Goal: Task Accomplishment & Management: Manage account settings

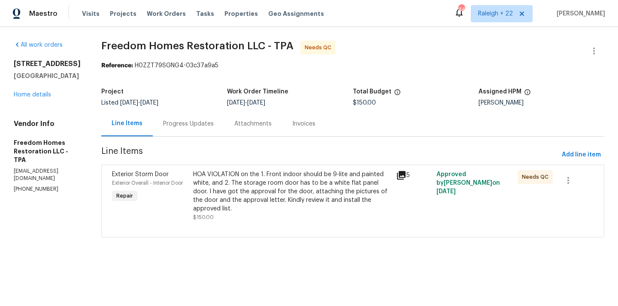
click at [188, 128] on div "Progress Updates" at bounding box center [188, 124] width 51 height 9
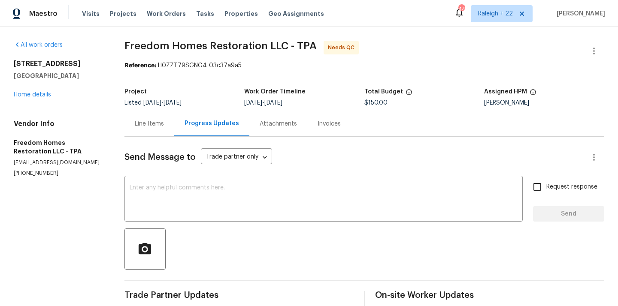
click at [159, 122] on div "Line Items" at bounding box center [149, 124] width 29 height 9
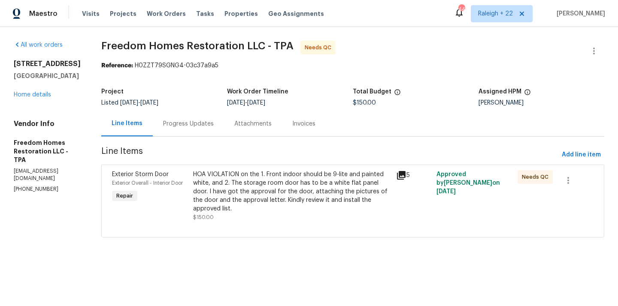
click at [218, 182] on div "HOA VIOLATION on the 1. Front indoor should be 9-lite and painted white, and 2.…" at bounding box center [292, 191] width 198 height 43
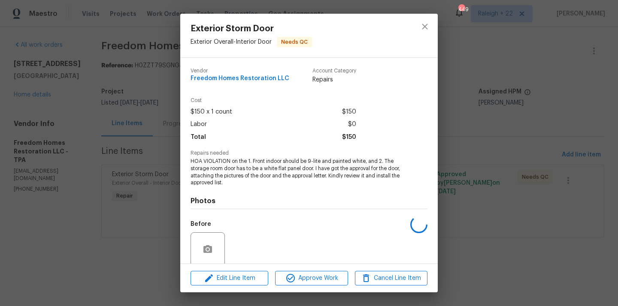
scroll to position [67, 0]
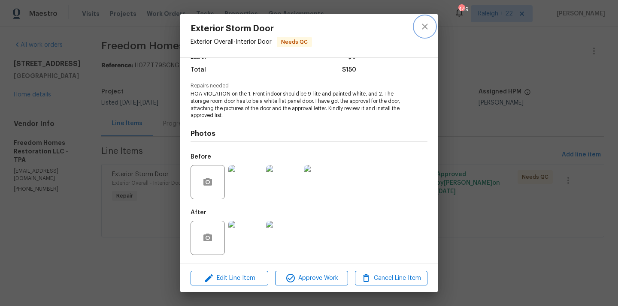
click at [419, 22] on button "close" at bounding box center [424, 26] width 21 height 21
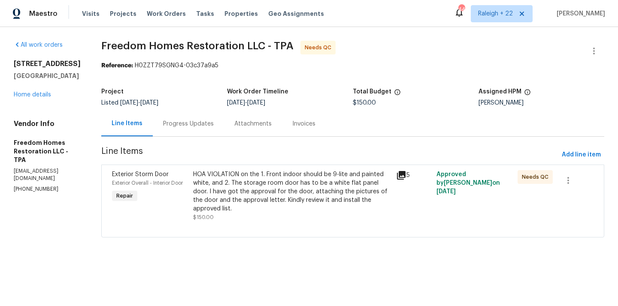
click at [191, 125] on div "Progress Updates" at bounding box center [188, 124] width 51 height 9
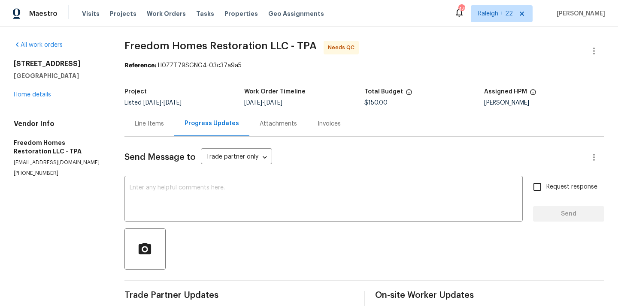
click at [139, 120] on div "Line Items" at bounding box center [149, 124] width 29 height 9
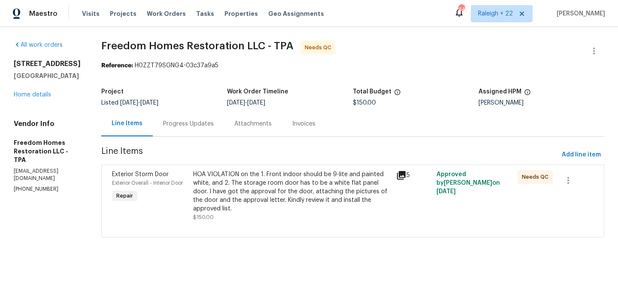
click at [240, 216] on div "HOA VIOLATION on the 1. Front indoor should be 9-lite and painted white, and 2.…" at bounding box center [292, 195] width 198 height 51
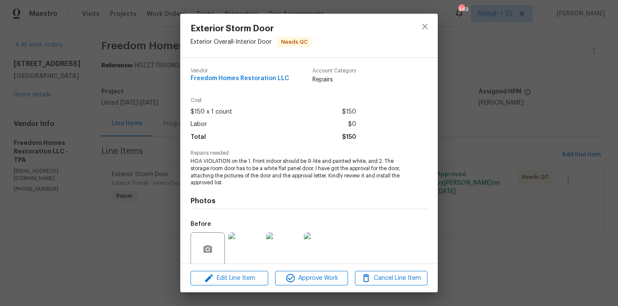
scroll to position [67, 0]
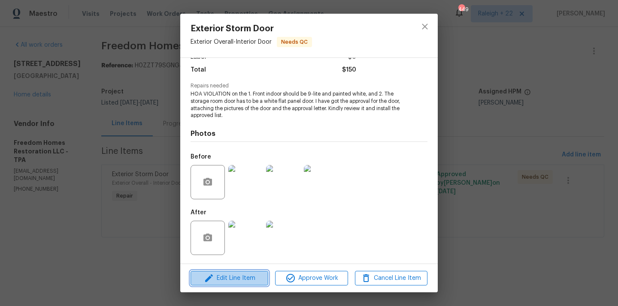
click at [224, 275] on span "Edit Line Item" at bounding box center [229, 278] width 72 height 11
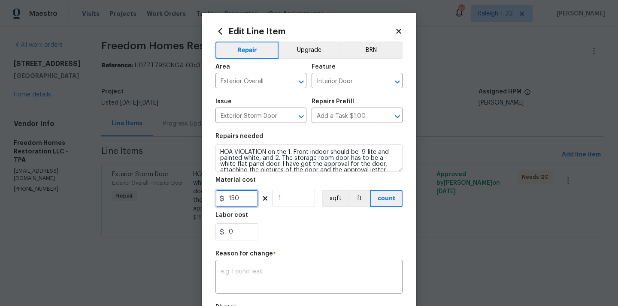
click at [244, 199] on input "150" at bounding box center [236, 198] width 43 height 17
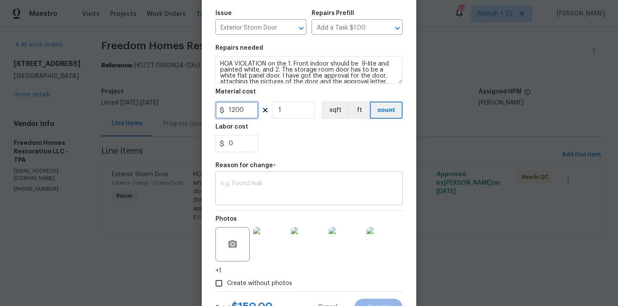
type input "1200"
click at [250, 193] on textarea at bounding box center [308, 190] width 177 height 18
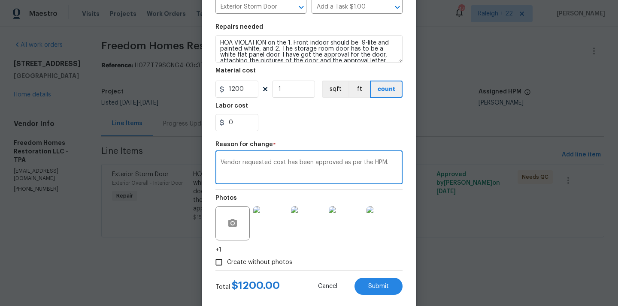
scroll to position [125, 0]
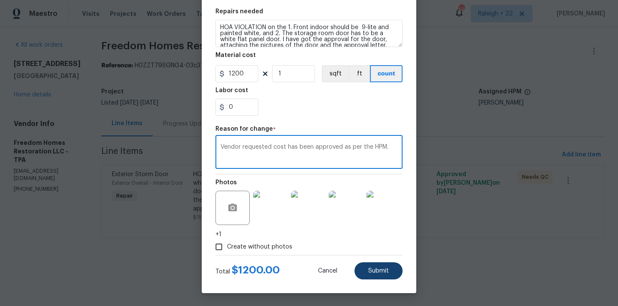
type textarea "Vendor requested cost has been approved as per the HPM."
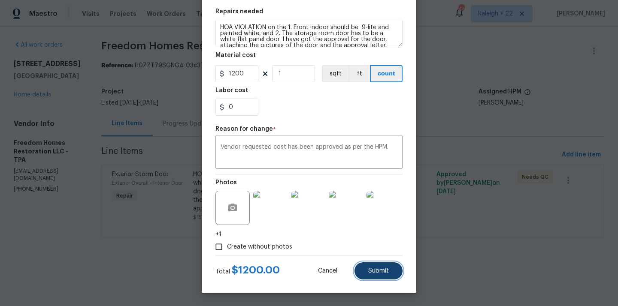
click at [378, 275] on button "Submit" at bounding box center [378, 270] width 48 height 17
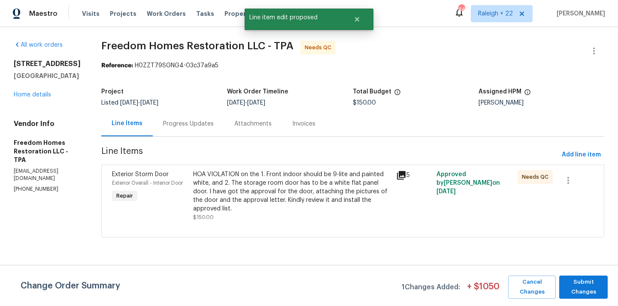
scroll to position [0, 0]
click at [579, 288] on span "Submit Changes" at bounding box center [583, 287] width 40 height 20
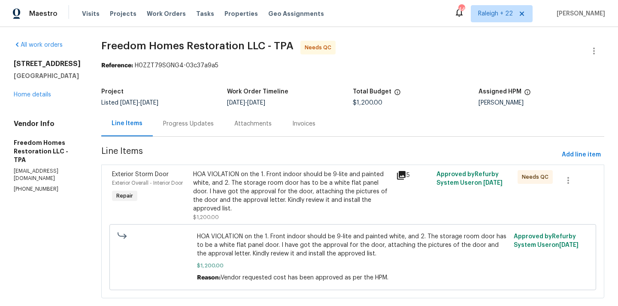
click at [202, 121] on div "Progress Updates" at bounding box center [188, 124] width 51 height 9
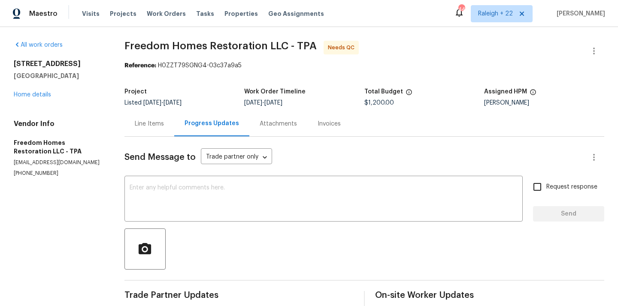
click at [163, 118] on div "Line Items" at bounding box center [149, 123] width 50 height 25
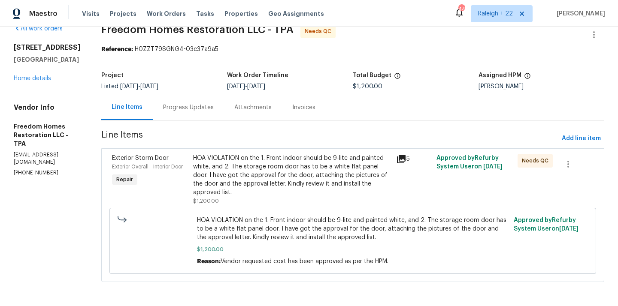
scroll to position [17, 0]
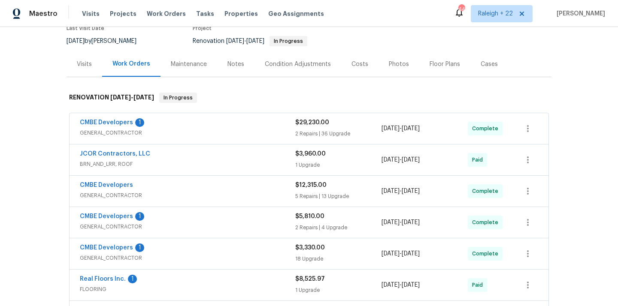
scroll to position [64, 0]
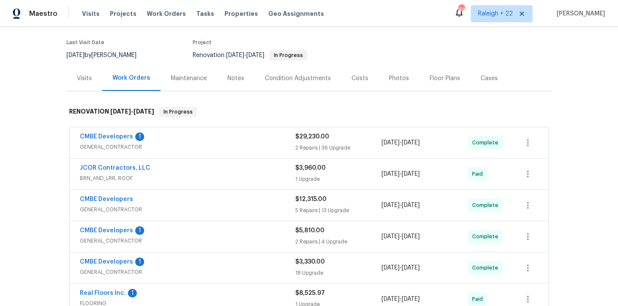
click at [109, 148] on span "GENERAL_CONTRACTOR" at bounding box center [187, 147] width 215 height 9
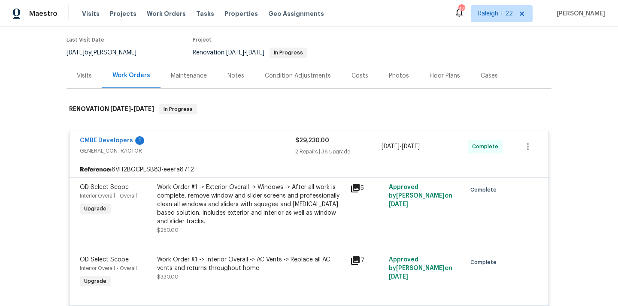
scroll to position [59, 0]
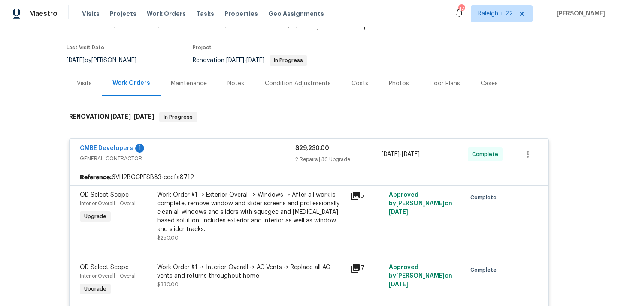
click at [199, 207] on div "Work Order #1 -> Exterior Overall -> Windows -> After all work is complete, rem…" at bounding box center [251, 212] width 188 height 43
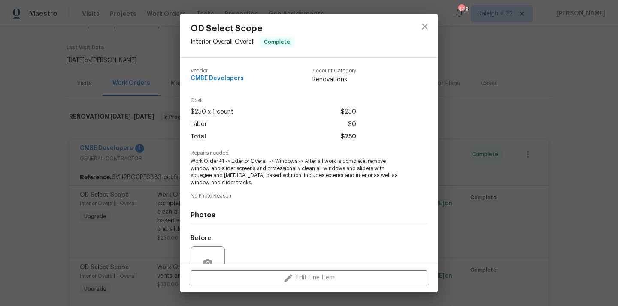
scroll to position [81, 0]
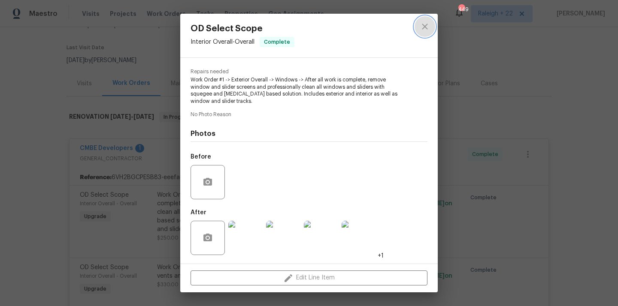
click at [425, 27] on icon "close" at bounding box center [425, 27] width 6 height 6
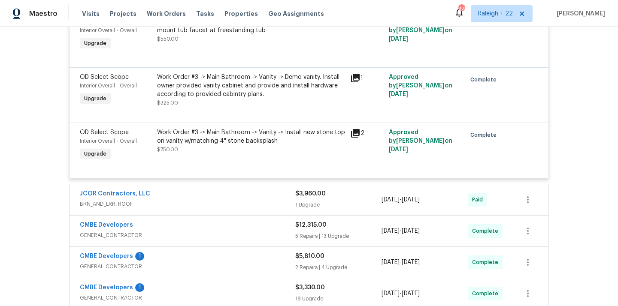
scroll to position [2285, 0]
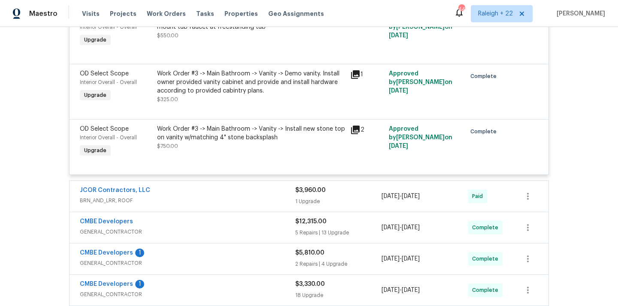
click at [110, 205] on span "BRN_AND_LRR, ROOF" at bounding box center [187, 200] width 215 height 9
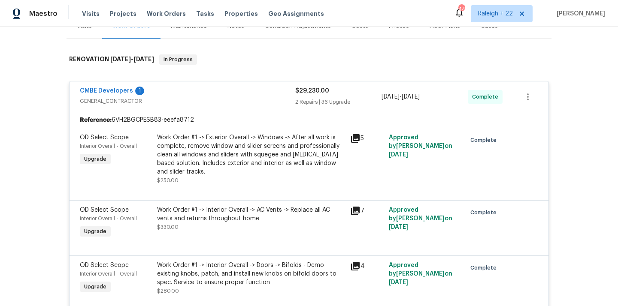
scroll to position [124, 0]
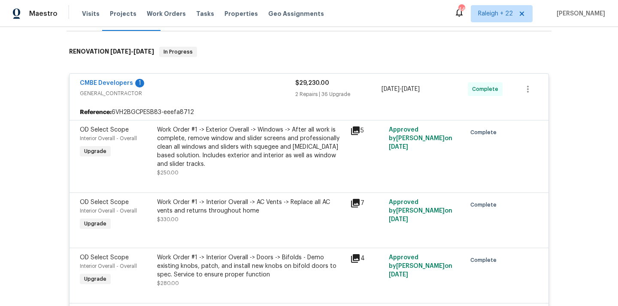
click at [270, 149] on div "Work Order #1 -> Exterior Overall -> Windows -> After all work is complete, rem…" at bounding box center [251, 147] width 188 height 43
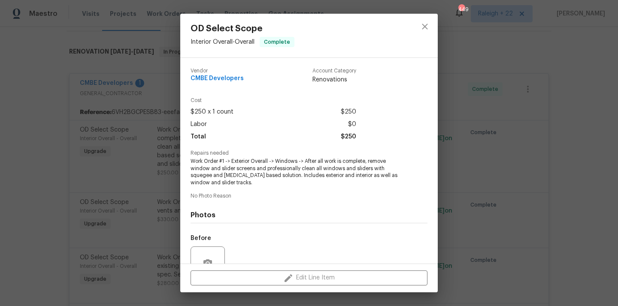
scroll to position [81, 0]
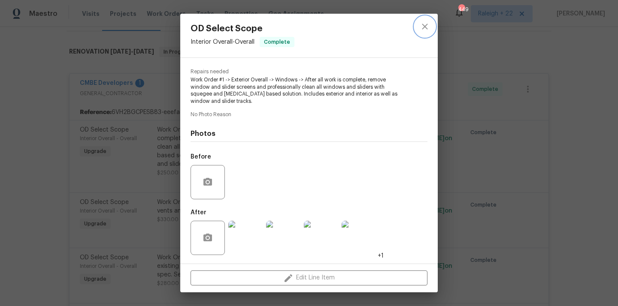
click at [424, 33] on button "close" at bounding box center [424, 26] width 21 height 21
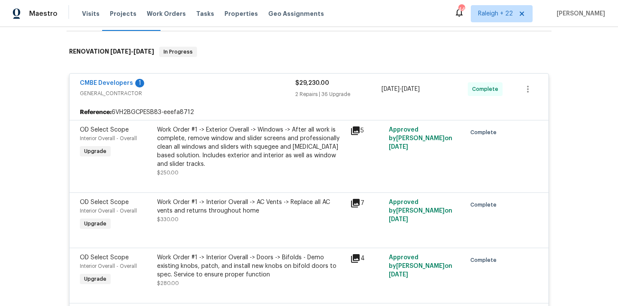
click at [253, 205] on div "Work Order #1 -> Interior Overall -> AC Vents -> Replace all AC vents and retur…" at bounding box center [251, 206] width 188 height 17
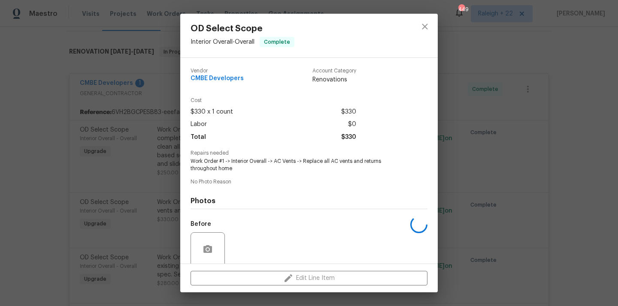
scroll to position [67, 0]
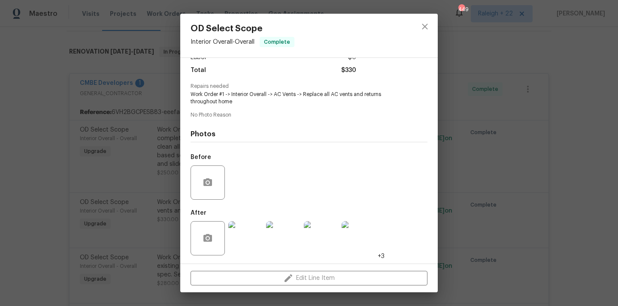
click at [252, 244] on img at bounding box center [245, 238] width 34 height 34
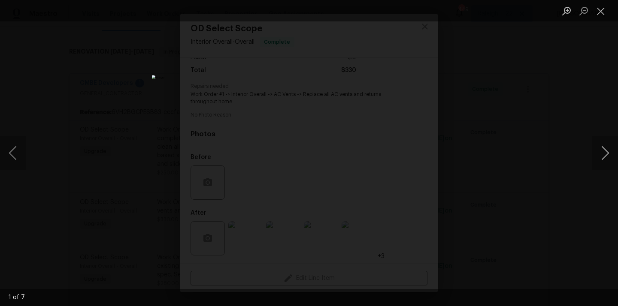
click at [607, 149] on button "Next image" at bounding box center [605, 153] width 26 height 34
click at [601, 12] on button "Close lightbox" at bounding box center [600, 10] width 17 height 15
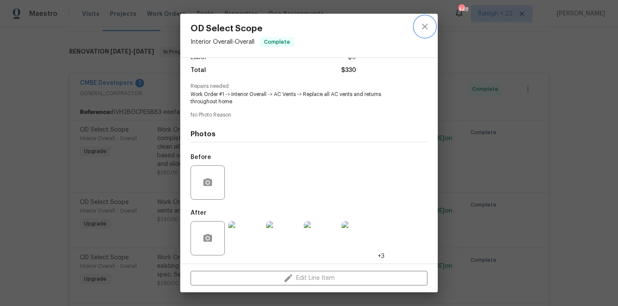
click at [427, 26] on icon "close" at bounding box center [424, 26] width 10 height 10
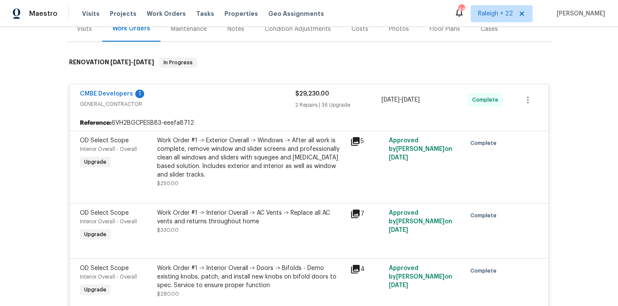
scroll to position [405, 0]
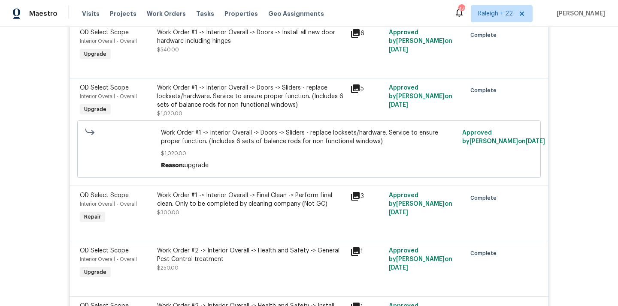
click at [193, 164] on span "upgrade" at bounding box center [196, 166] width 24 height 6
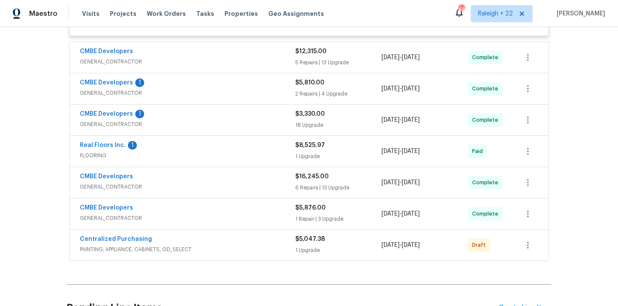
scroll to position [2533, 0]
click at [139, 253] on span "PAINTING, APPLIANCE, CABINETS, OD_SELECT" at bounding box center [187, 249] width 215 height 9
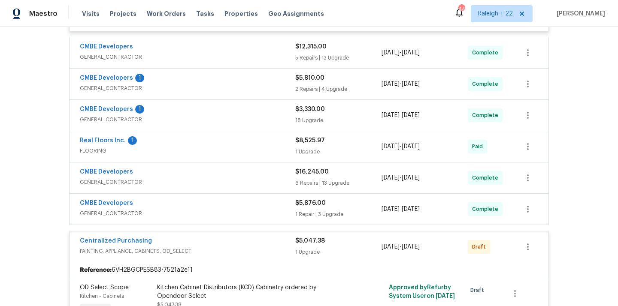
scroll to position [2542, 0]
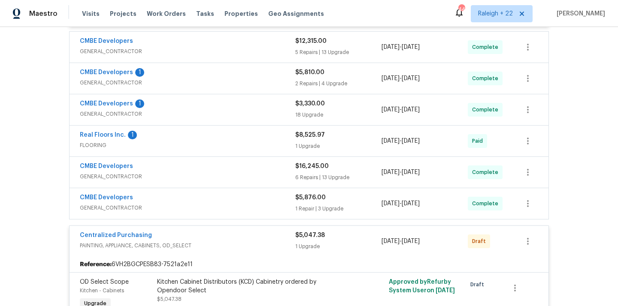
click at [104, 212] on span "GENERAL_CONTRACTOR" at bounding box center [187, 208] width 215 height 9
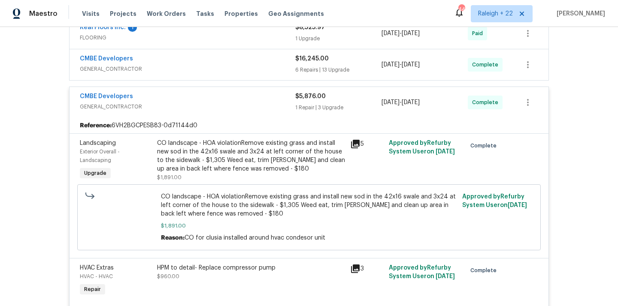
scroll to position [2661, 0]
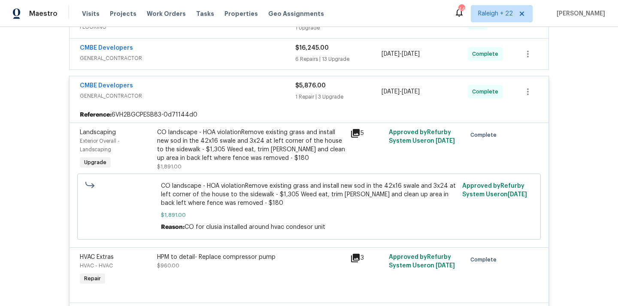
click at [248, 163] on div "CO landscape - HOA violationRemove existing grass and install new sod in the 42…" at bounding box center [251, 145] width 188 height 34
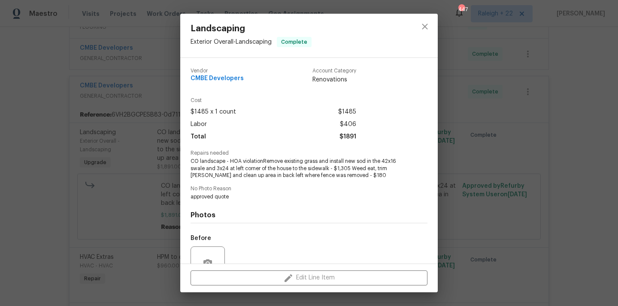
scroll to position [81, 0]
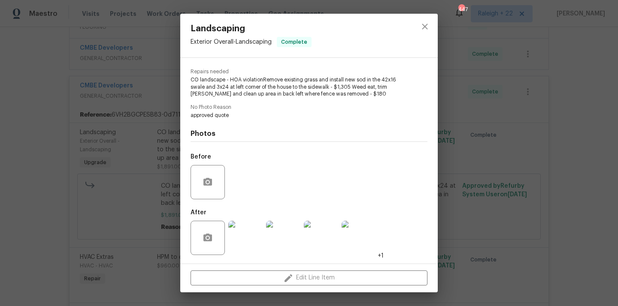
click at [256, 241] on img at bounding box center [245, 238] width 34 height 34
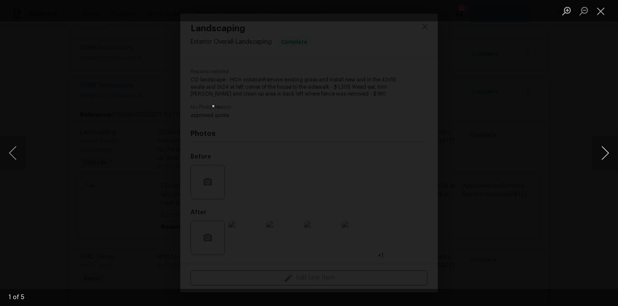
click at [606, 152] on button "Next image" at bounding box center [605, 153] width 26 height 34
click at [598, 149] on button "Next image" at bounding box center [605, 153] width 26 height 34
click at [603, 152] on button "Next image" at bounding box center [605, 153] width 26 height 34
click at [602, 149] on button "Next image" at bounding box center [605, 153] width 26 height 34
click at [596, 10] on button "Close lightbox" at bounding box center [600, 10] width 17 height 15
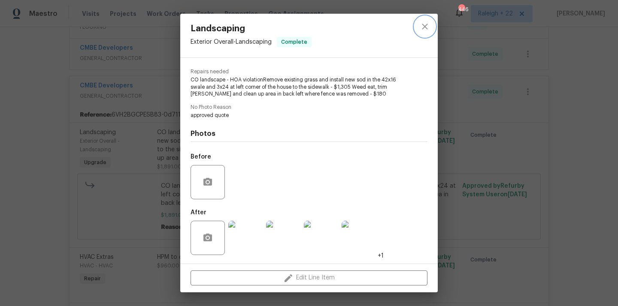
click at [430, 30] on button "close" at bounding box center [424, 26] width 21 height 21
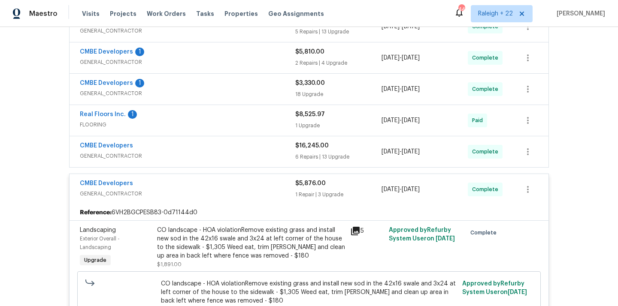
scroll to position [2545, 0]
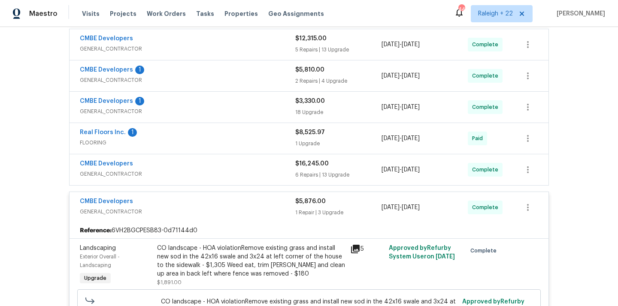
click at [103, 147] on span "FLOORING" at bounding box center [187, 143] width 215 height 9
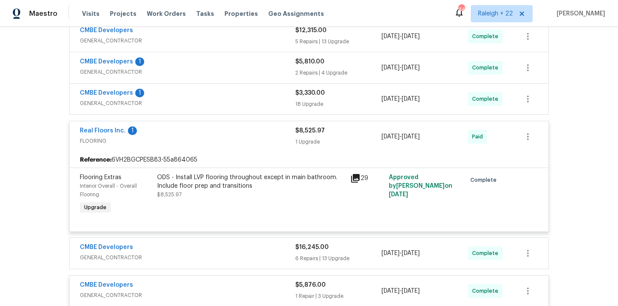
scroll to position [2512, 0]
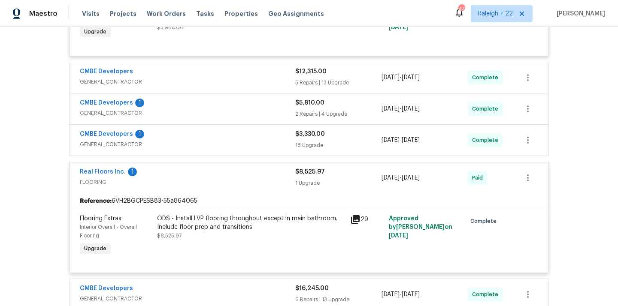
click at [124, 149] on span "GENERAL_CONTRACTOR" at bounding box center [187, 144] width 215 height 9
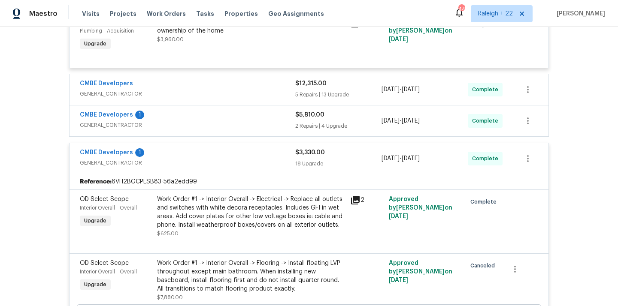
scroll to position [2491, 0]
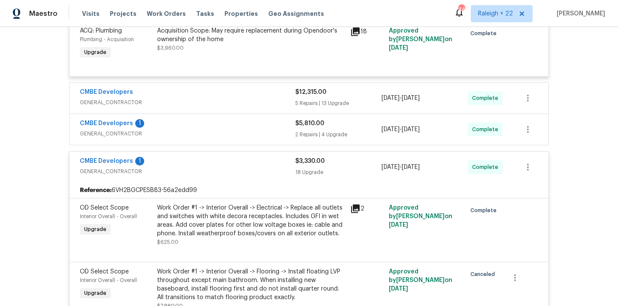
click at [115, 138] on span "GENERAL_CONTRACTOR" at bounding box center [187, 134] width 215 height 9
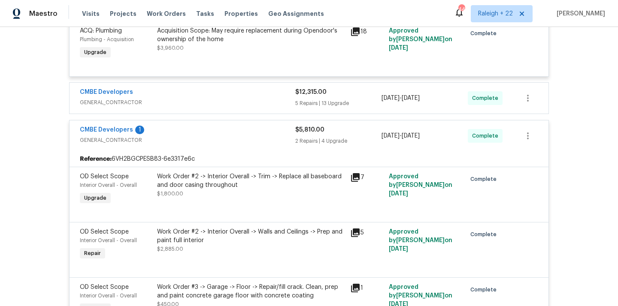
scroll to position [2471, 0]
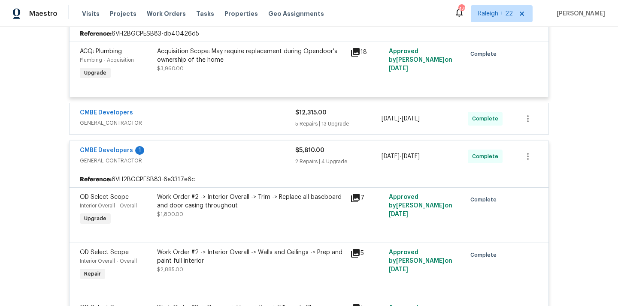
click at [116, 127] on span "GENERAL_CONTRACTOR" at bounding box center [187, 123] width 215 height 9
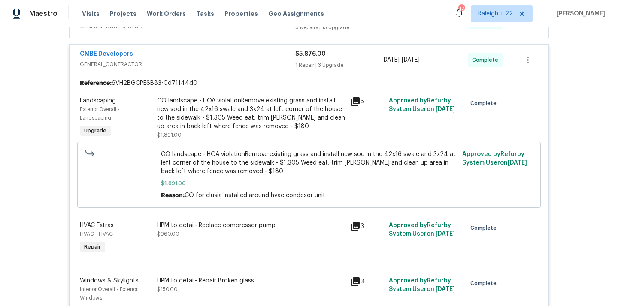
scroll to position [5266, 0]
click at [262, 123] on div "CO landscape - HOA violationRemove existing grass and install new sod in the 42…" at bounding box center [251, 113] width 188 height 34
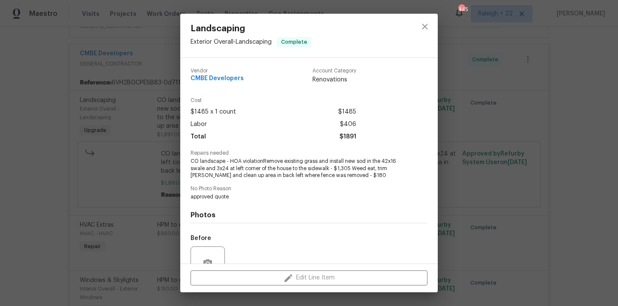
scroll to position [81, 0]
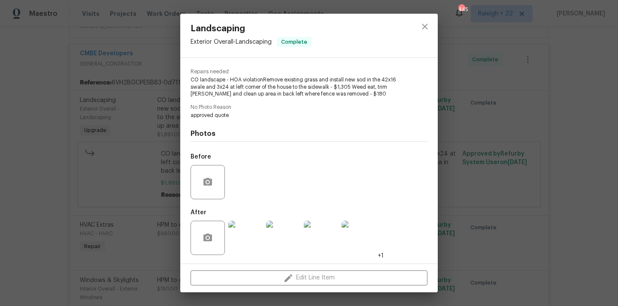
click at [243, 246] on img at bounding box center [245, 238] width 34 height 34
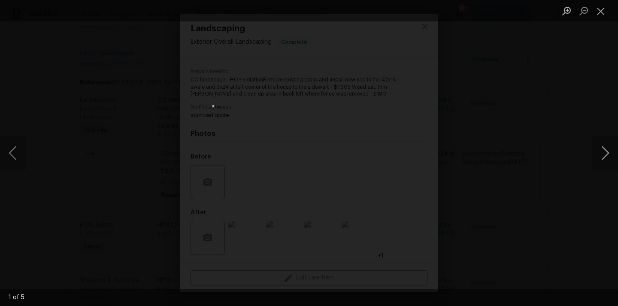
click at [597, 154] on button "Next image" at bounding box center [605, 153] width 26 height 34
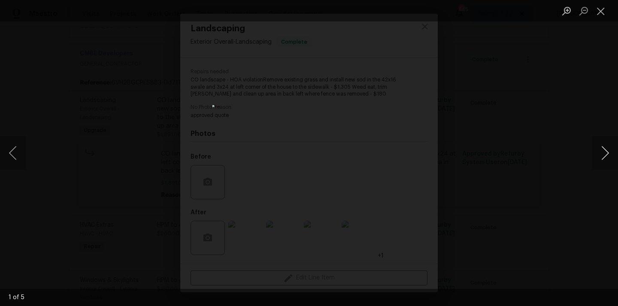
click at [597, 154] on button "Next image" at bounding box center [605, 153] width 26 height 34
click at [598, 11] on button "Close lightbox" at bounding box center [600, 10] width 17 height 15
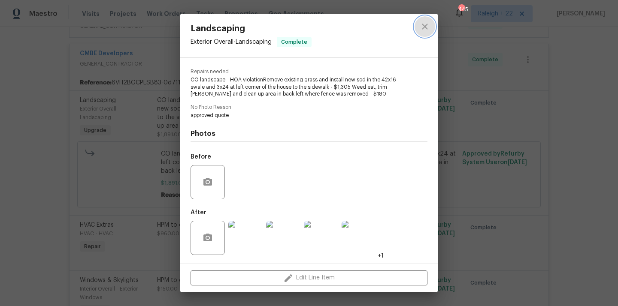
click at [428, 31] on icon "close" at bounding box center [424, 26] width 10 height 10
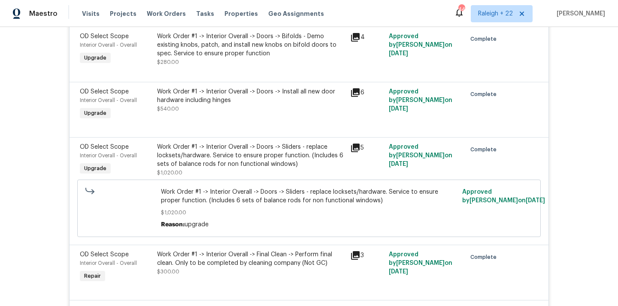
scroll to position [0, 0]
